Goal: Check status: Check status

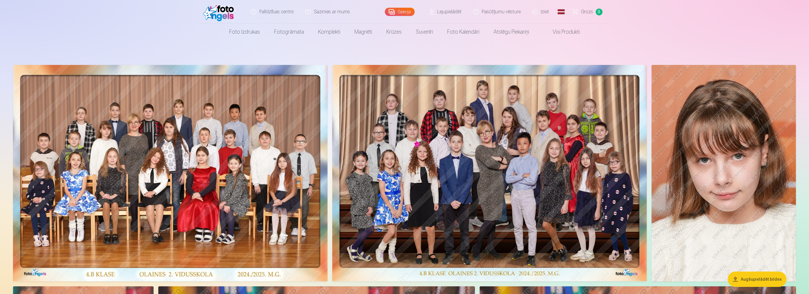
click at [496, 11] on link "Pasūtījumu vēsture" at bounding box center [497, 12] width 59 height 24
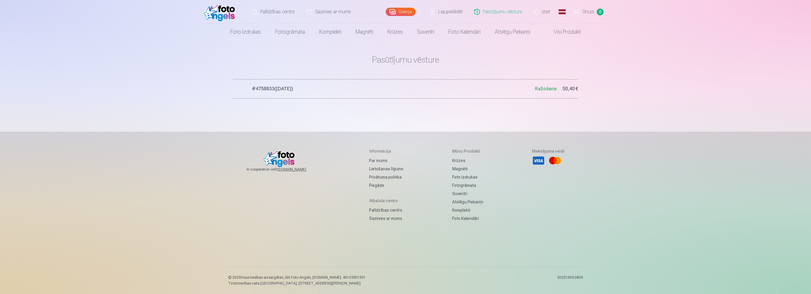
click at [332, 92] on span "# 4758833 ( 10.10.2025 )" at bounding box center [393, 88] width 283 height 7
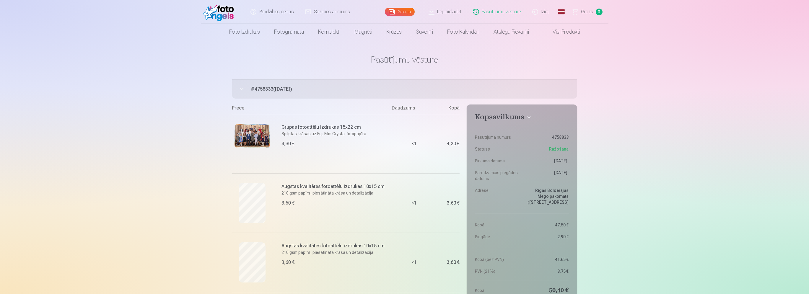
click at [546, 9] on link "Iziet" at bounding box center [541, 12] width 28 height 24
